Goal: Transaction & Acquisition: Purchase product/service

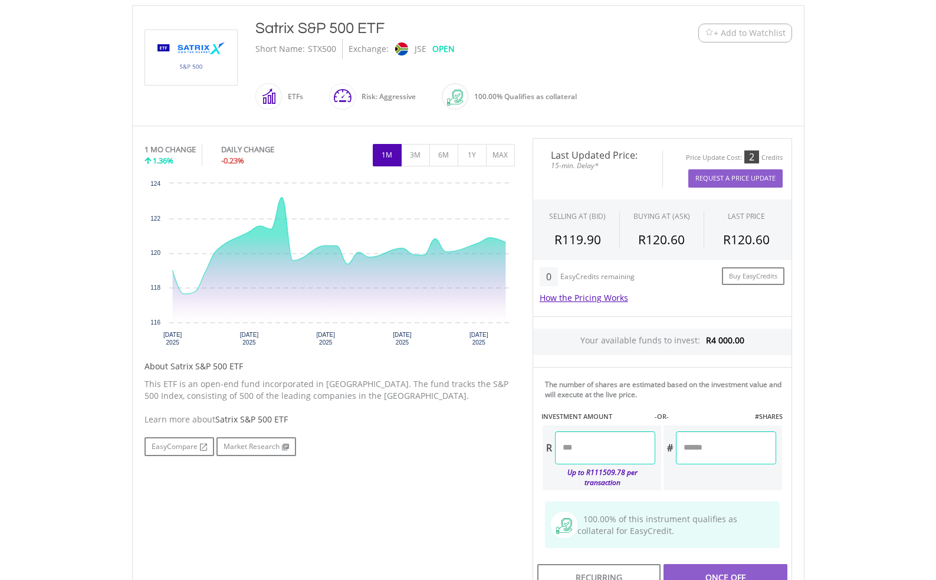
scroll to position [275, 0]
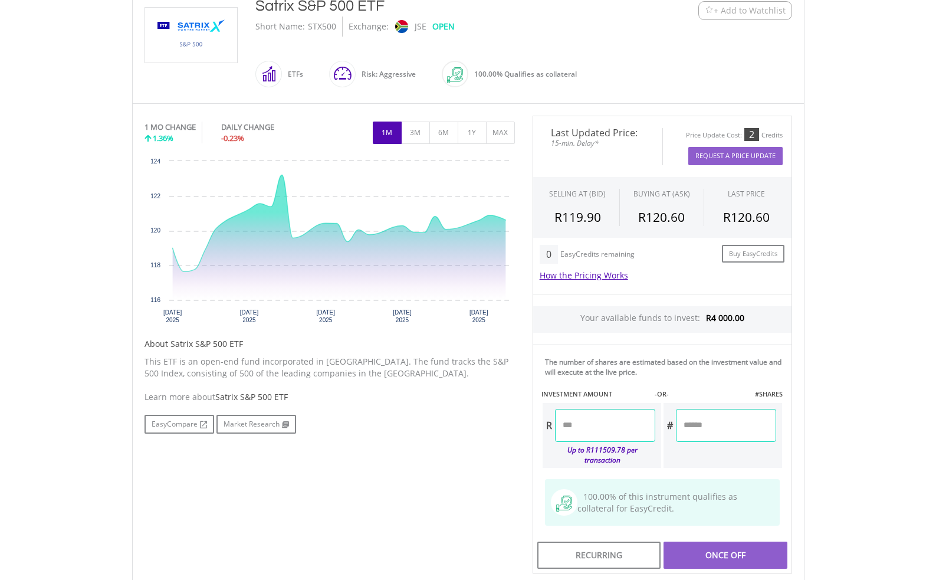
click at [612, 425] on input "number" at bounding box center [605, 425] width 100 height 33
type input "*******"
click at [822, 403] on body "My Investments Invest Now New Listings Sell My Recurring Investments Pending Or…" at bounding box center [468, 263] width 936 height 1077
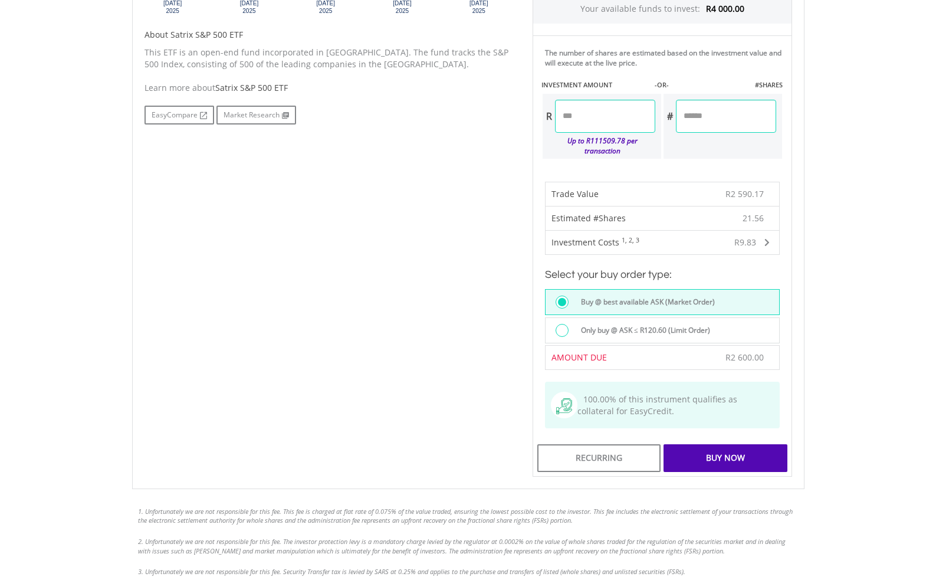
scroll to position [609, 0]
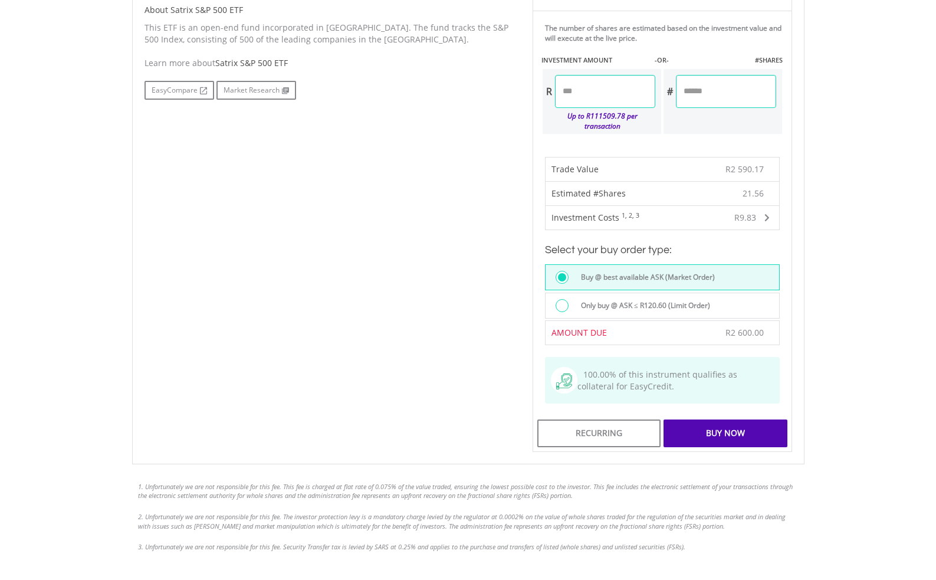
click at [720, 433] on div "Buy Now" at bounding box center [725, 432] width 123 height 27
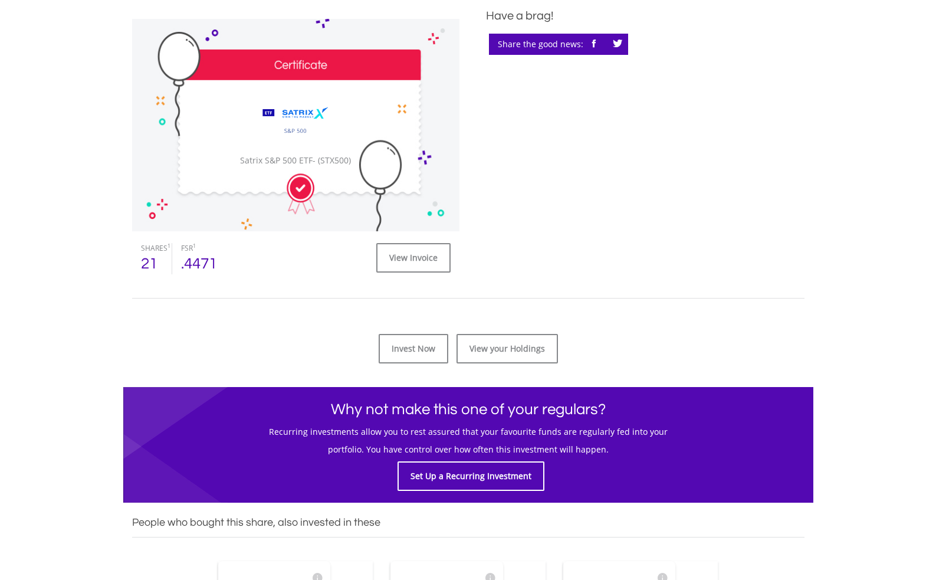
scroll to position [384, 0]
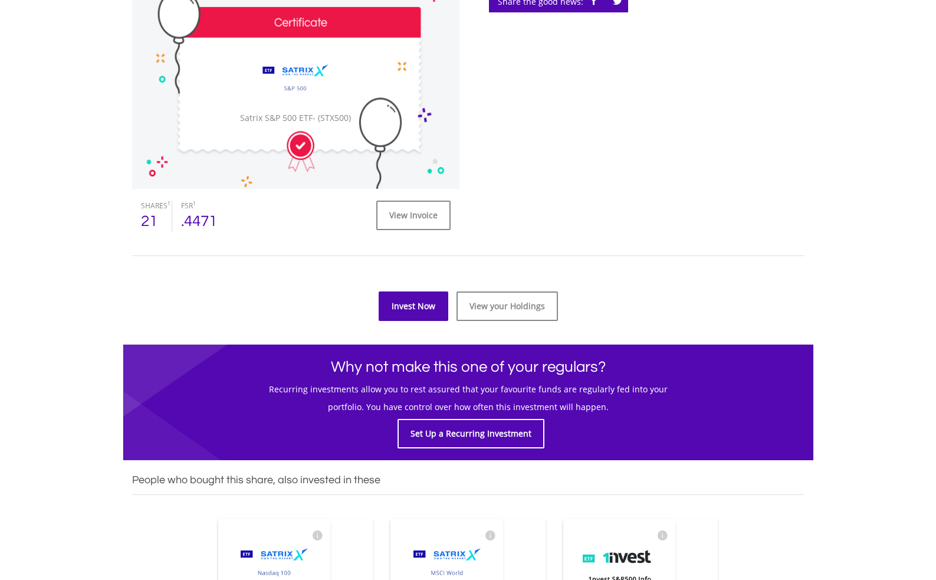
click at [429, 304] on link "Invest Now" at bounding box center [414, 305] width 70 height 29
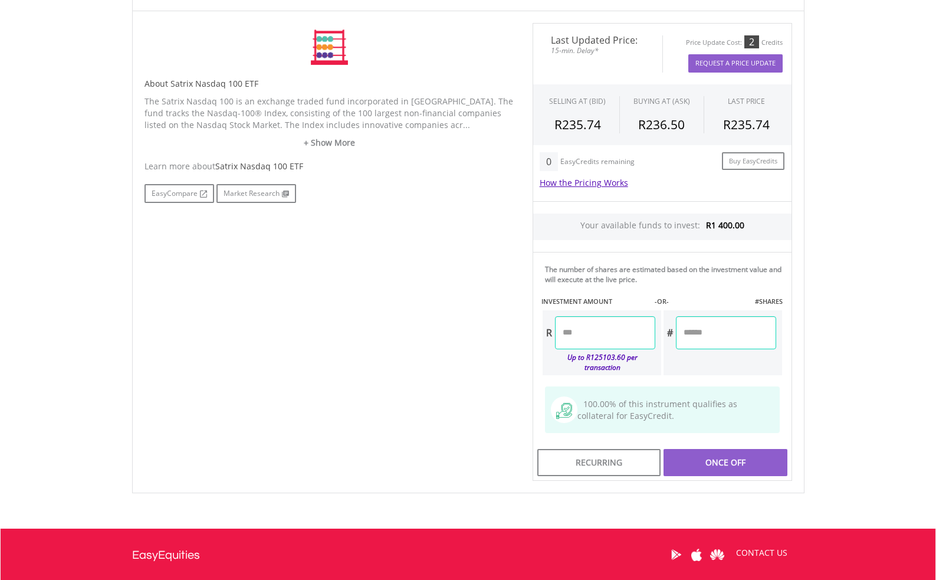
scroll to position [380, 0]
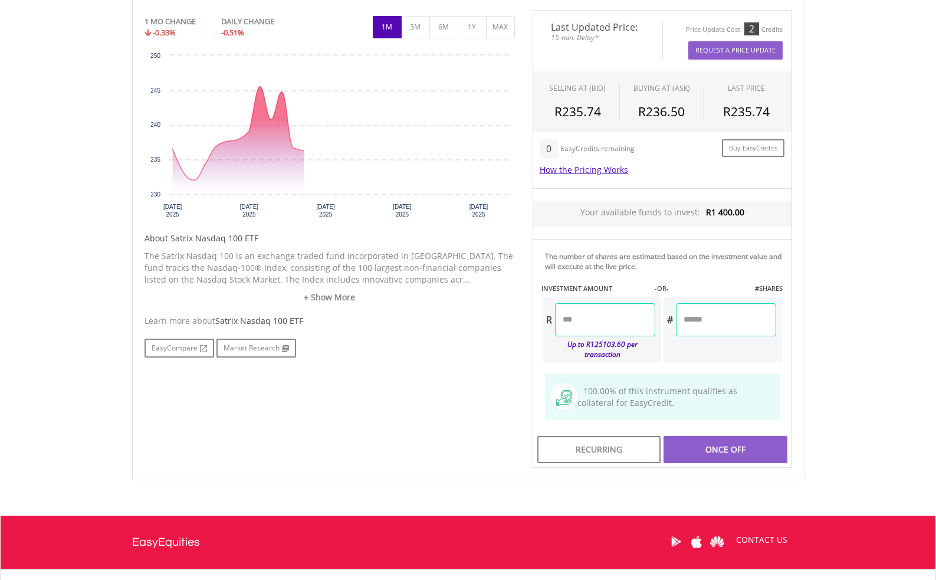
click at [611, 317] on input "number" at bounding box center [605, 319] width 100 height 33
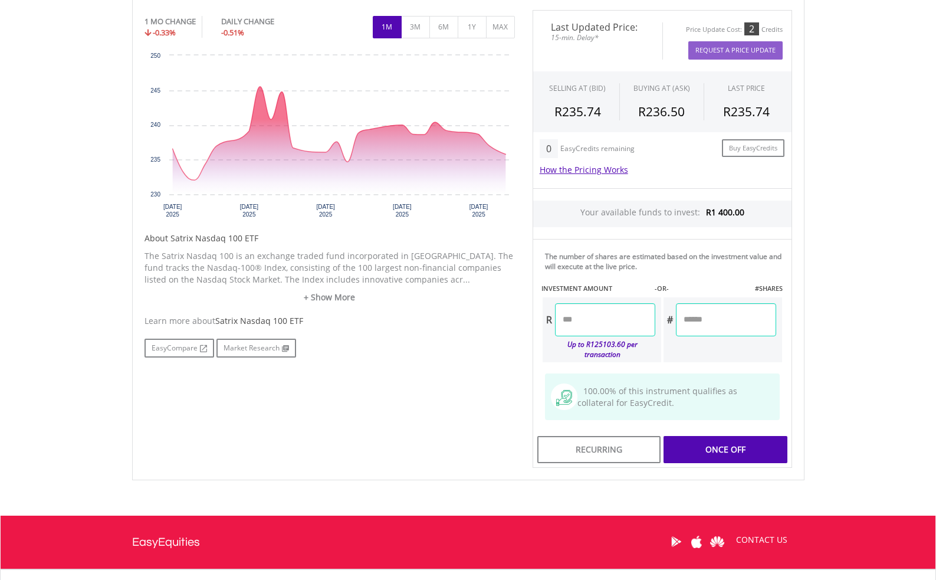
type input "*******"
type input "******"
click at [868, 327] on body "My Investments Invest Now New Listings Sell My Recurring Investments Pending Or…" at bounding box center [468, 158] width 936 height 1077
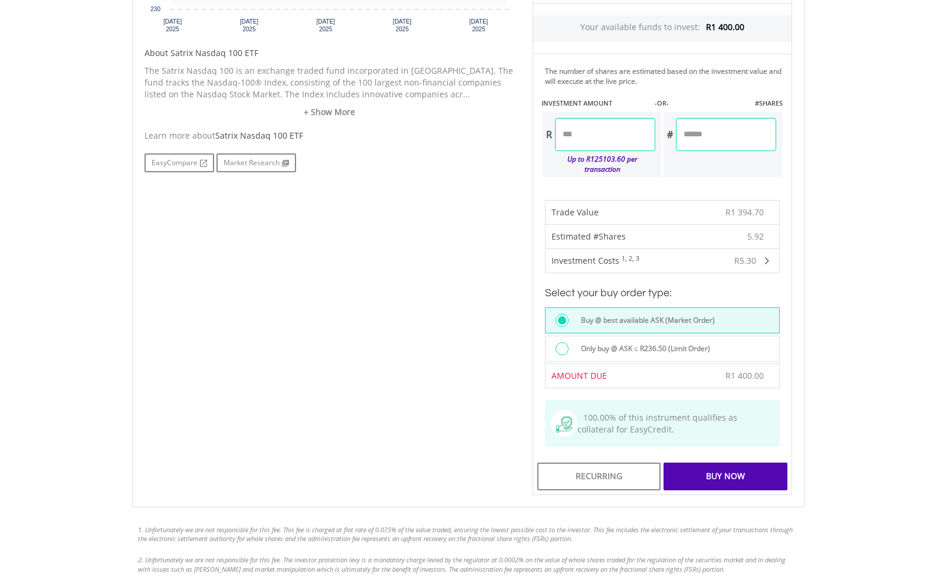
scroll to position [566, 0]
click at [735, 470] on div "Buy Now" at bounding box center [725, 475] width 123 height 27
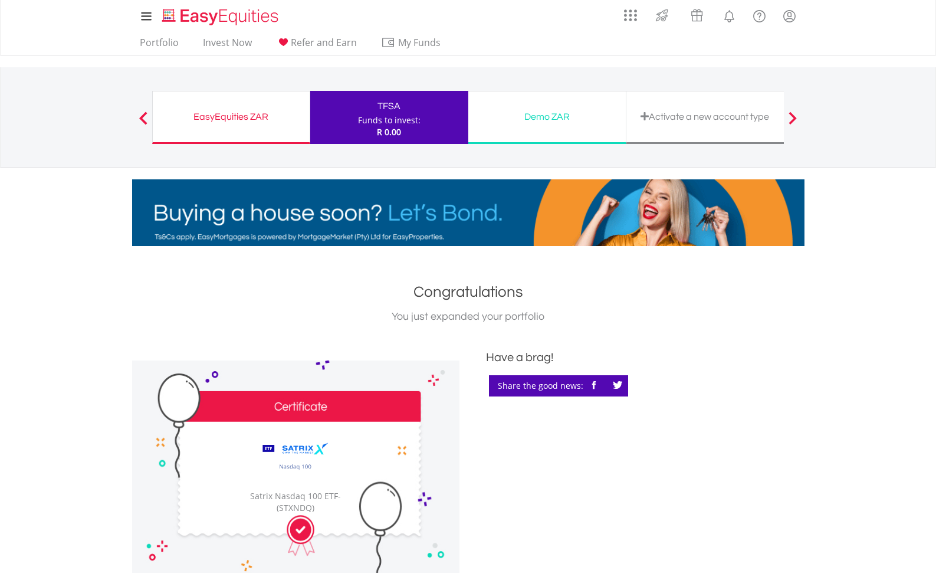
click at [703, 509] on div "﻿ PENDING ﻿ Satrix Nasdaq 100 ETF Satrix Nasdaq 100 ETF - (STXNDQ) SHARES 1 5 F…" at bounding box center [468, 482] width 690 height 267
click at [170, 47] on link "Portfolio" at bounding box center [159, 46] width 48 height 18
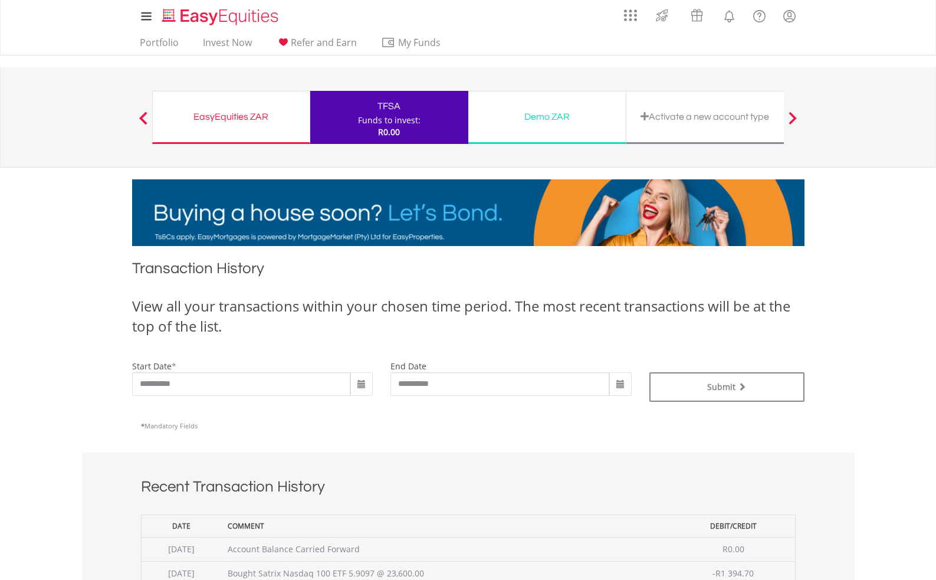
click at [389, 114] on div "TFSA" at bounding box center [389, 106] width 144 height 17
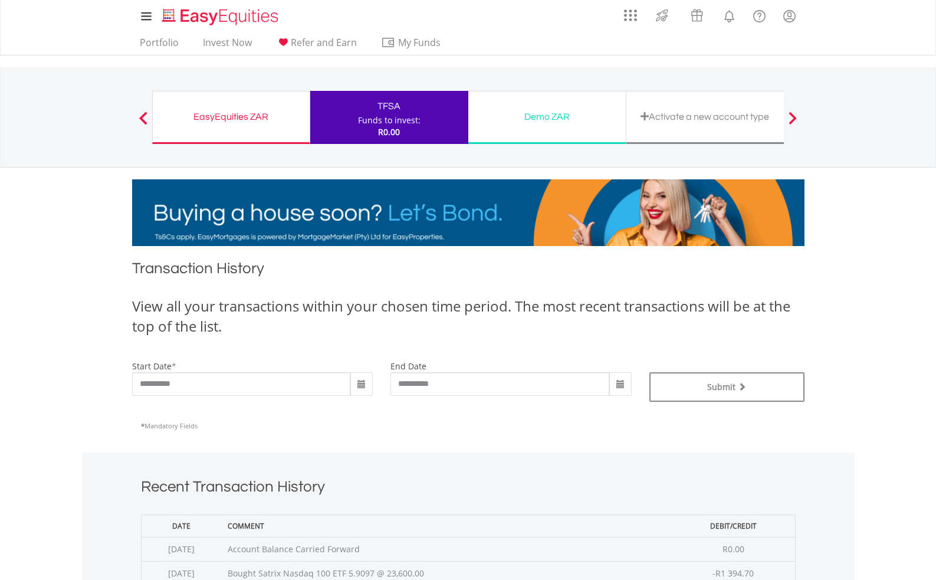
click at [281, 123] on div "EasyEquities ZAR" at bounding box center [231, 117] width 143 height 17
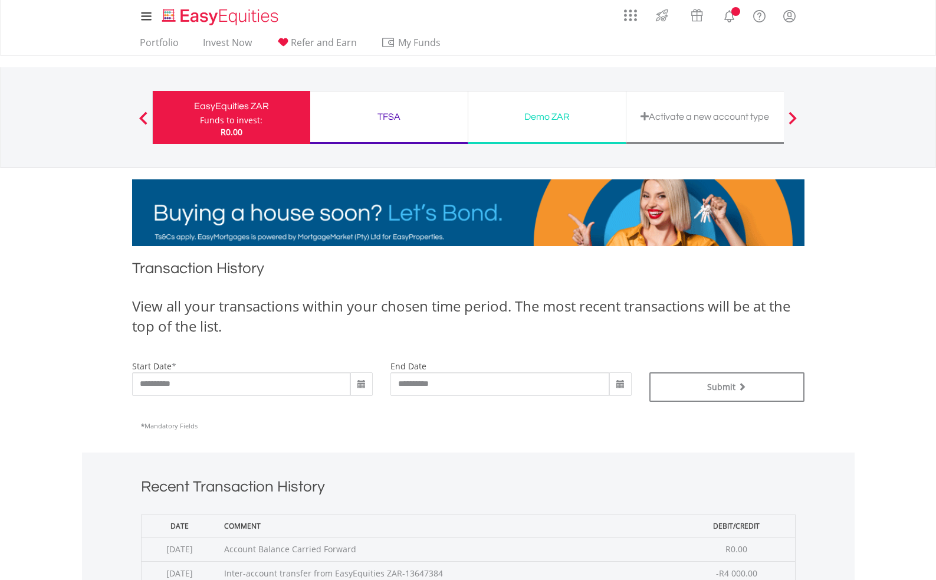
click at [368, 124] on div "TFSA" at bounding box center [388, 117] width 143 height 17
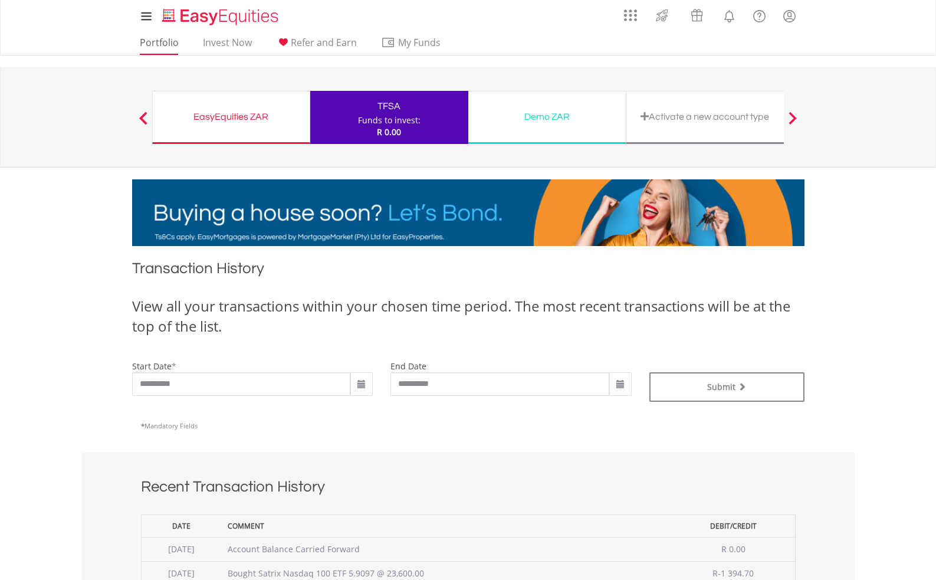
click at [168, 42] on link "Portfolio" at bounding box center [159, 46] width 48 height 18
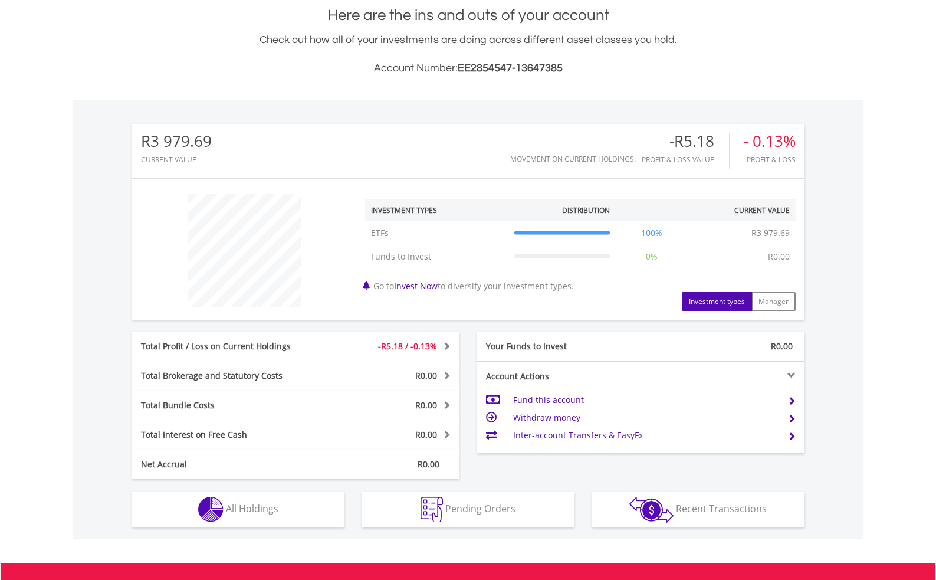
scroll to position [280, 0]
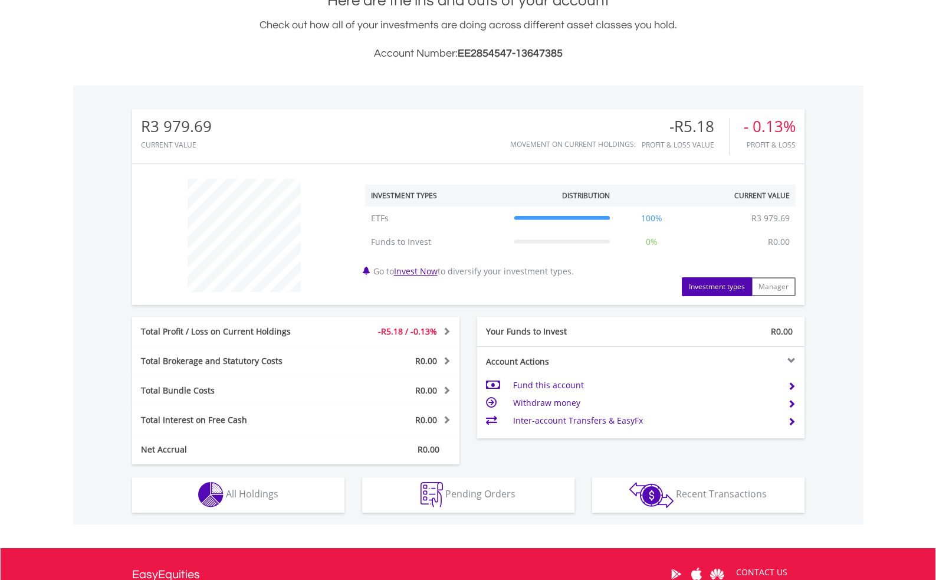
click at [664, 214] on td "100%" at bounding box center [652, 218] width 72 height 24
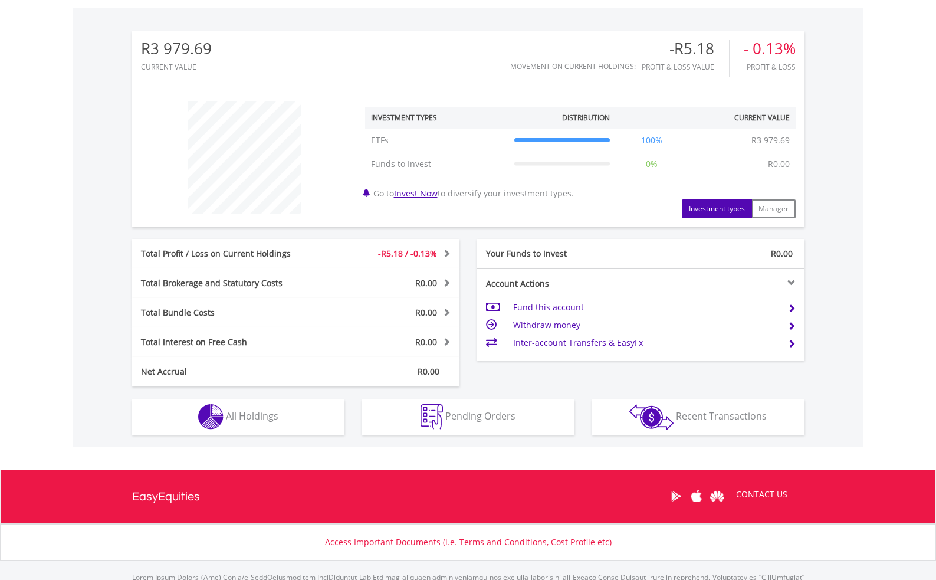
scroll to position [358, 0]
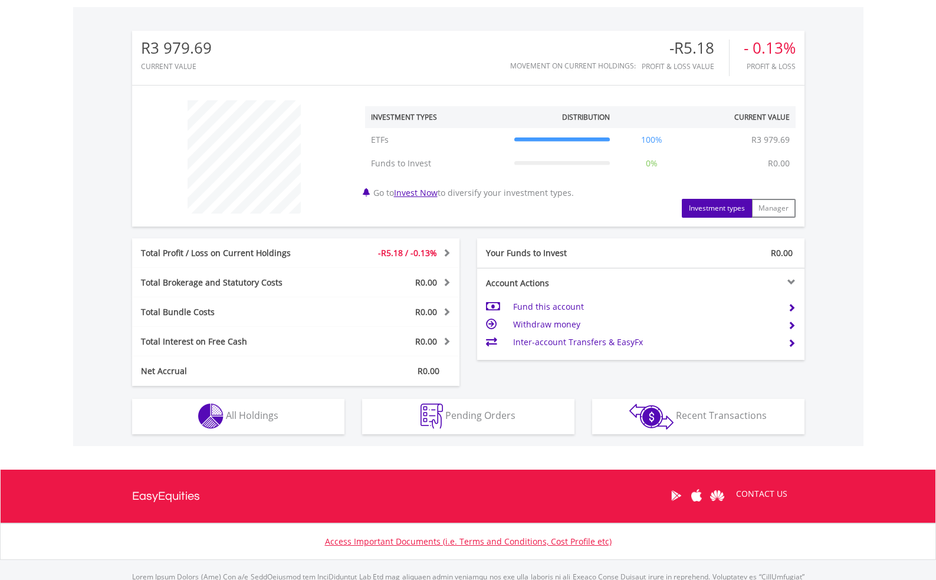
click at [252, 412] on span "All Holdings" at bounding box center [252, 415] width 53 height 13
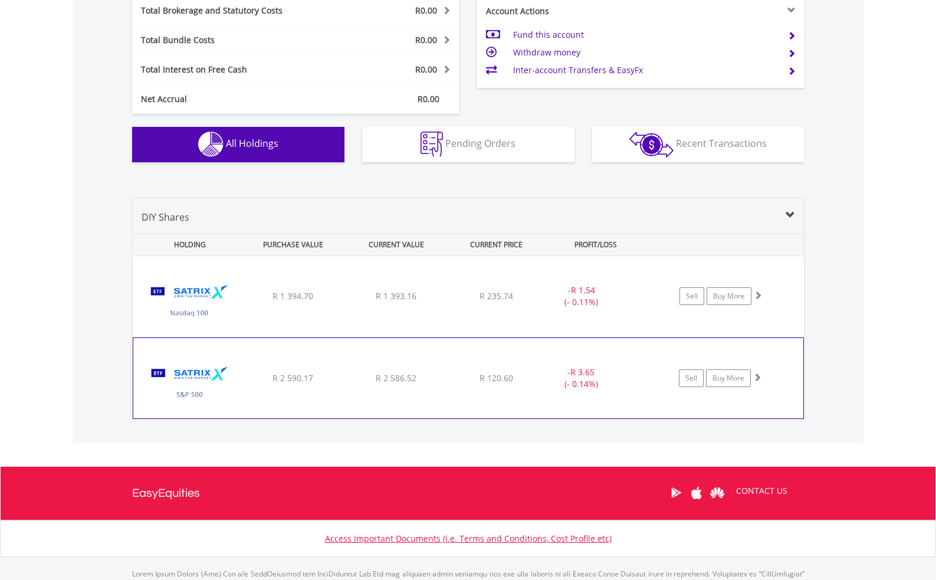
scroll to position [626, 0]
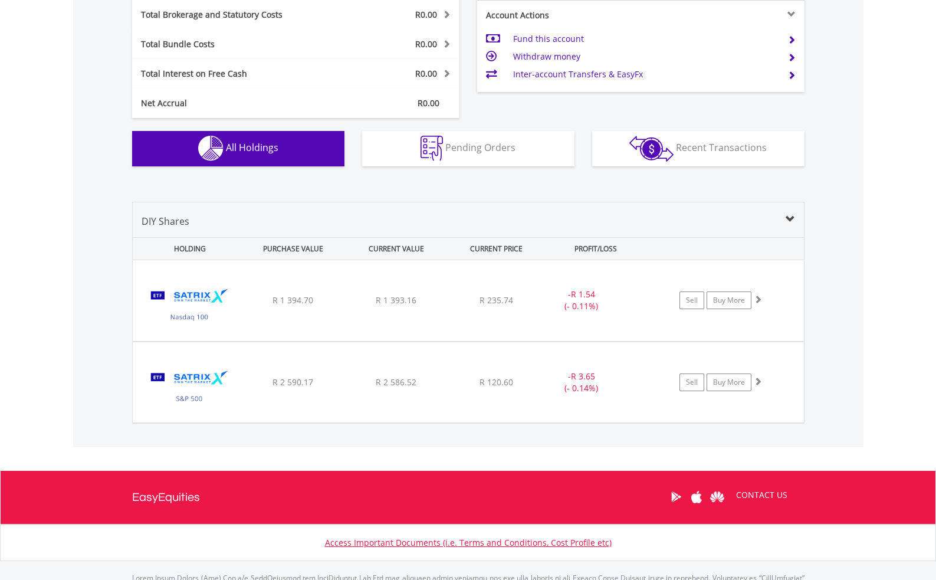
click at [310, 250] on div "PURCHASE VALUE" at bounding box center [293, 249] width 101 height 22
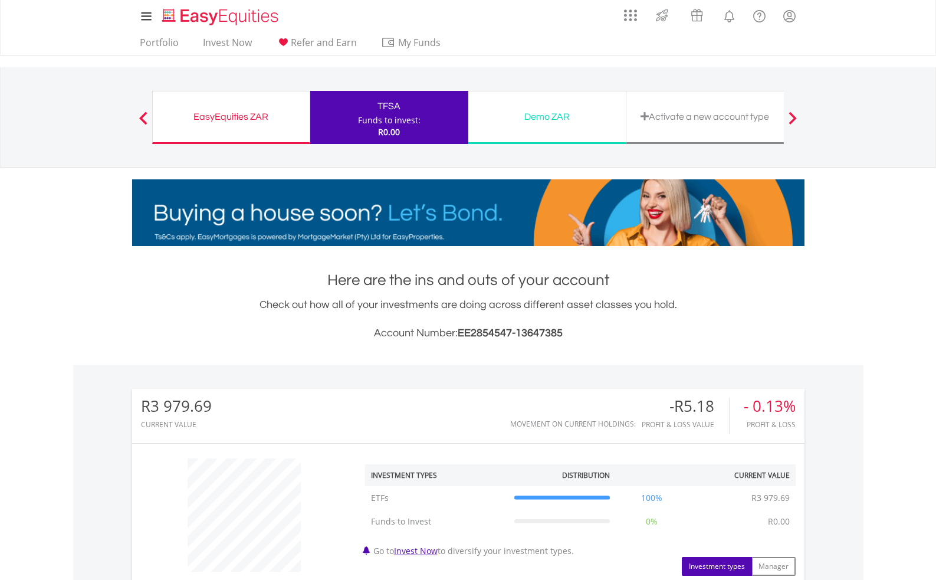
scroll to position [0, 0]
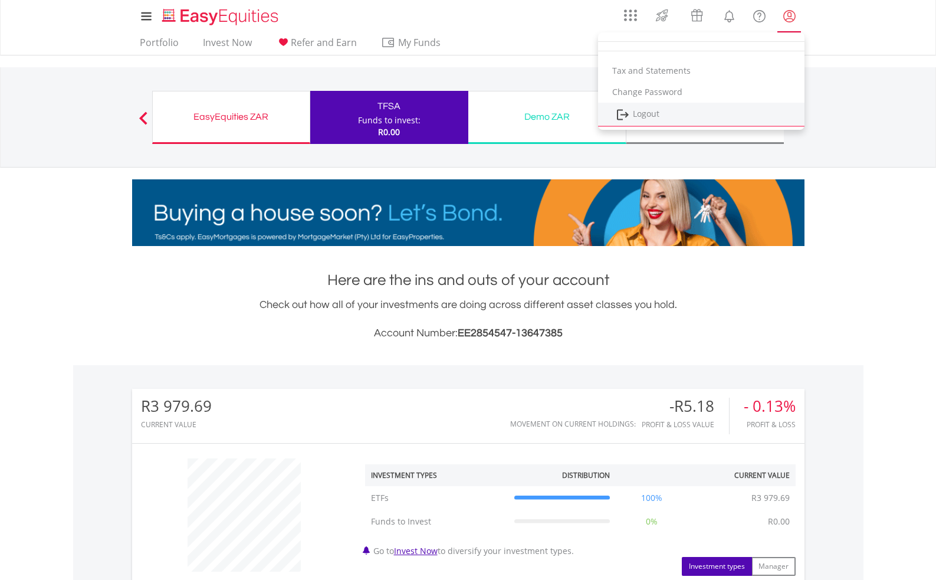
click at [657, 114] on link "Logout" at bounding box center [701, 115] width 206 height 24
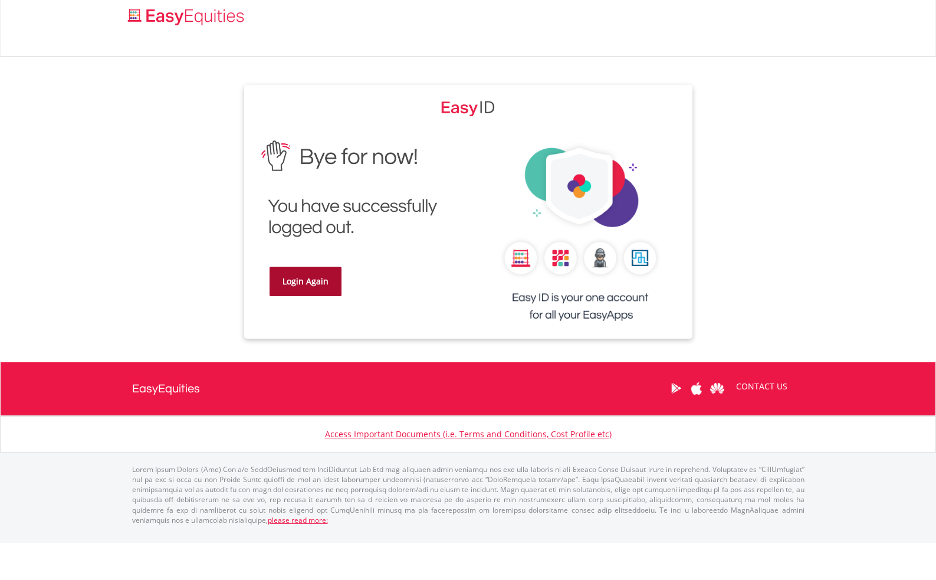
click at [335, 280] on link "Login Again" at bounding box center [306, 281] width 72 height 29
